Goal: Check status: Check status

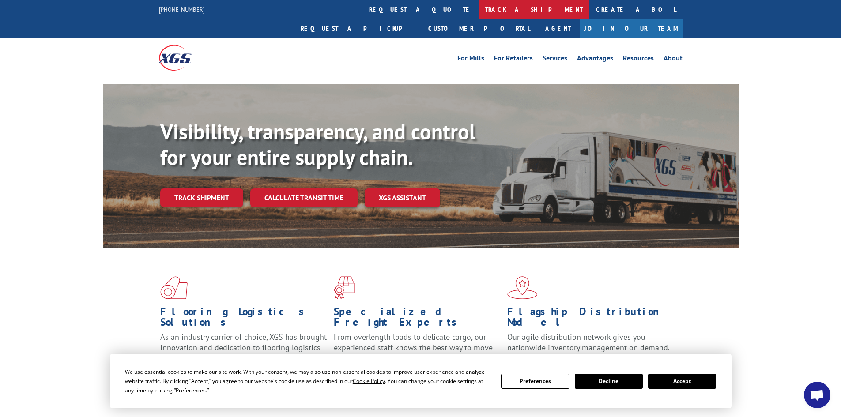
click at [478, 9] on link "track a shipment" at bounding box center [533, 9] width 111 height 19
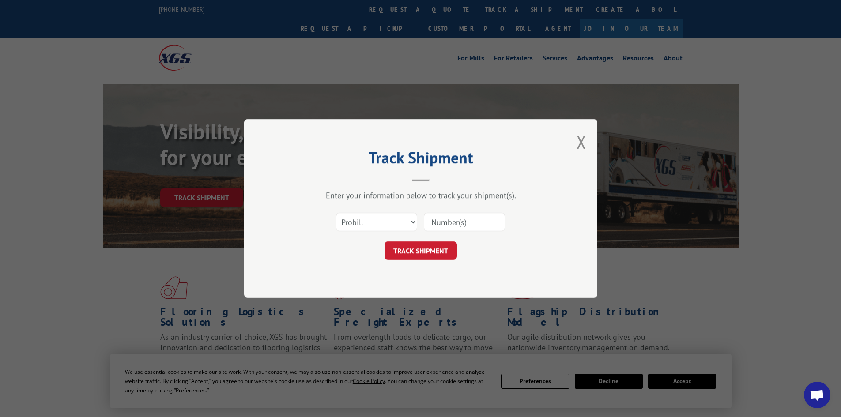
click at [444, 220] on input at bounding box center [464, 222] width 81 height 19
paste input "[PHONE_NUMBER]"
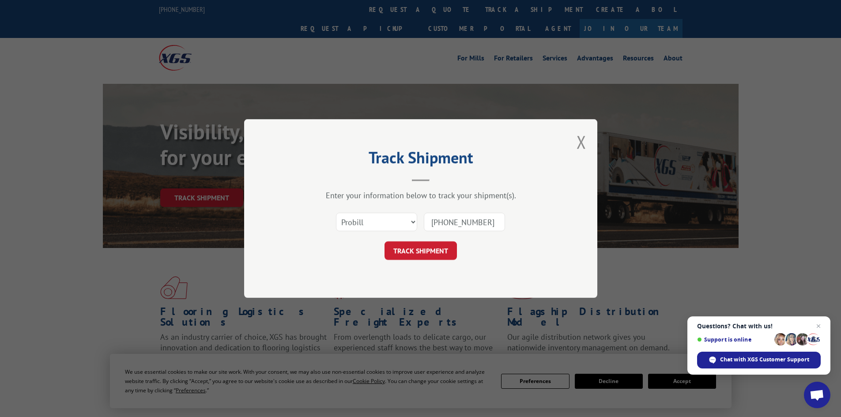
drag, startPoint x: 498, startPoint y: 220, endPoint x: 426, endPoint y: 225, distance: 71.6
click at [426, 225] on input "[PHONE_NUMBER]" at bounding box center [464, 222] width 81 height 19
paste input "85487"
type input "85487"
click button "TRACK SHIPMENT" at bounding box center [420, 250] width 72 height 19
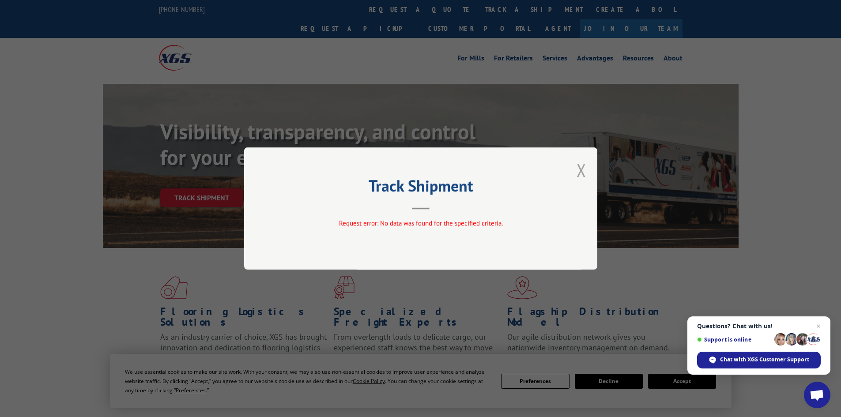
click at [580, 172] on button "Close modal" at bounding box center [581, 169] width 10 height 23
